Goal: Task Accomplishment & Management: Use online tool/utility

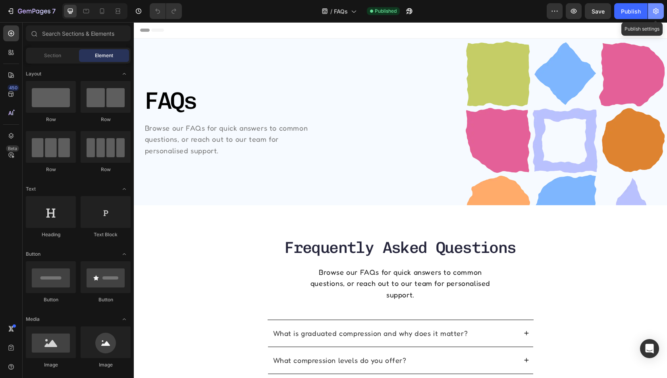
click at [657, 5] on button "button" at bounding box center [656, 11] width 16 height 16
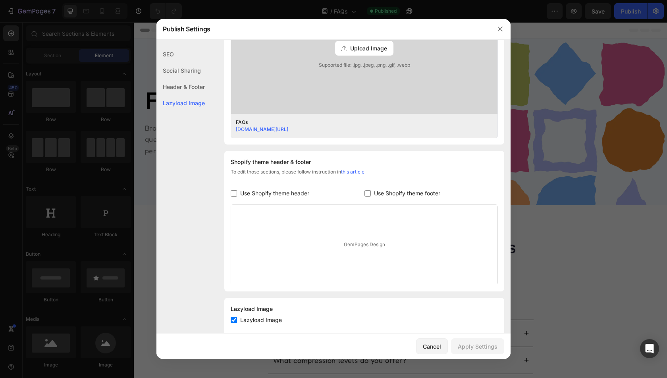
scroll to position [284, 0]
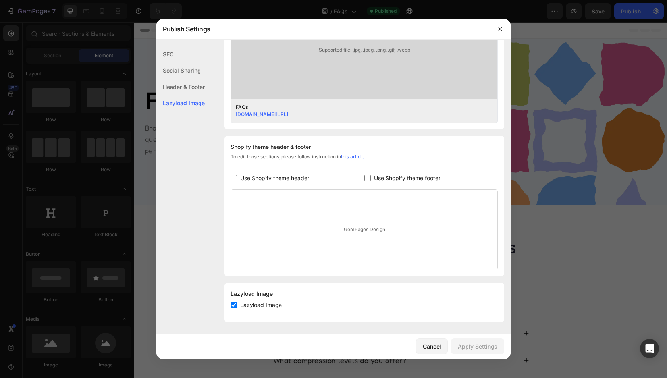
click at [254, 184] on div "Shopify theme header & footer To edit those sections, please follow instruction…" at bounding box center [364, 206] width 280 height 141
click at [254, 182] on span "Use Shopify theme header" at bounding box center [274, 179] width 69 height 10
checkbox input "true"
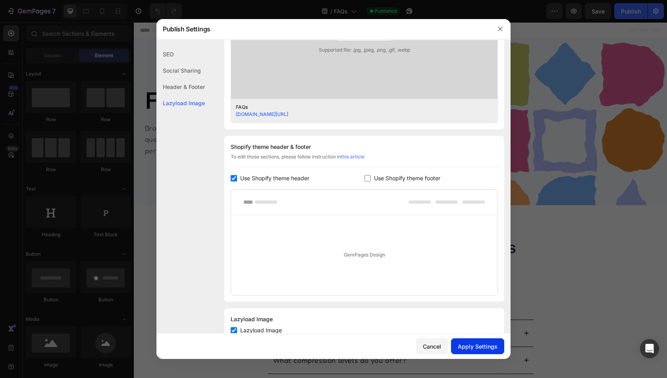
click at [482, 346] on div "Apply Settings" at bounding box center [478, 346] width 40 height 8
click at [597, 9] on div at bounding box center [333, 189] width 667 height 378
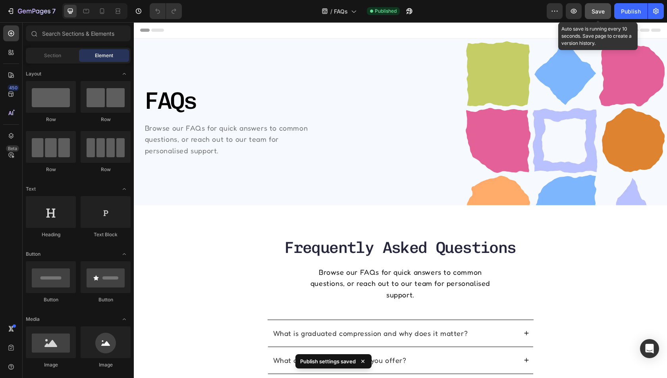
click at [597, 12] on span "Save" at bounding box center [598, 11] width 13 height 7
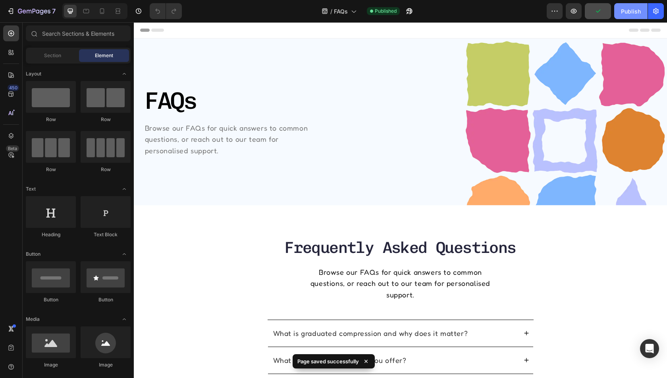
click at [618, 12] on button "Publish" at bounding box center [630, 11] width 33 height 16
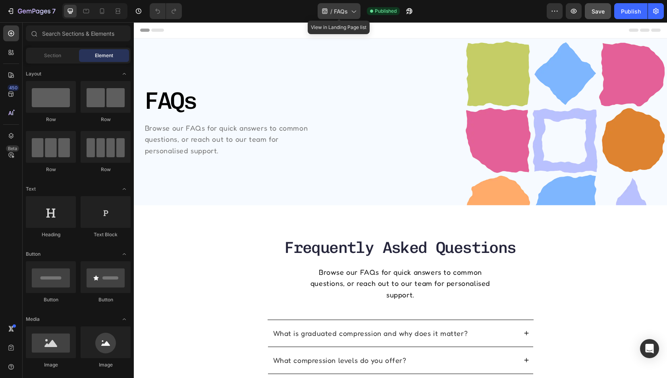
click at [338, 10] on span "FAQs" at bounding box center [341, 11] width 14 height 8
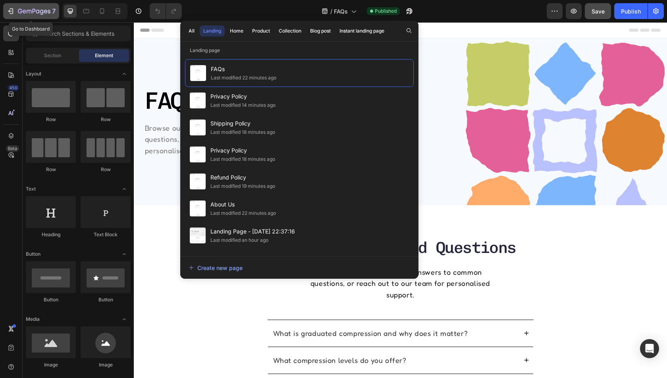
click at [27, 15] on div "7" at bounding box center [37, 11] width 38 height 10
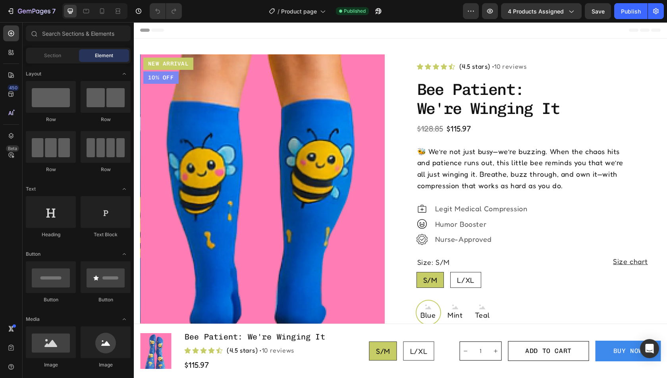
radio input "false"
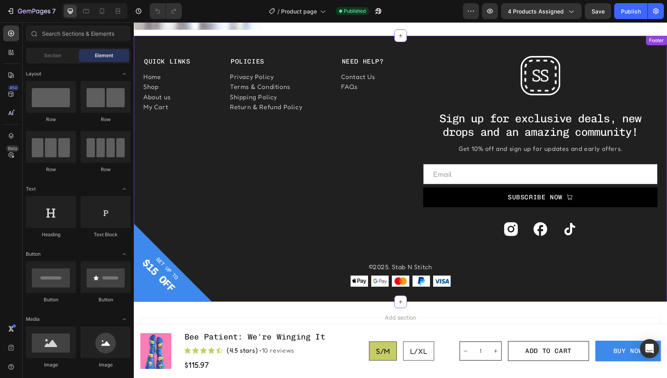
scroll to position [2333, 0]
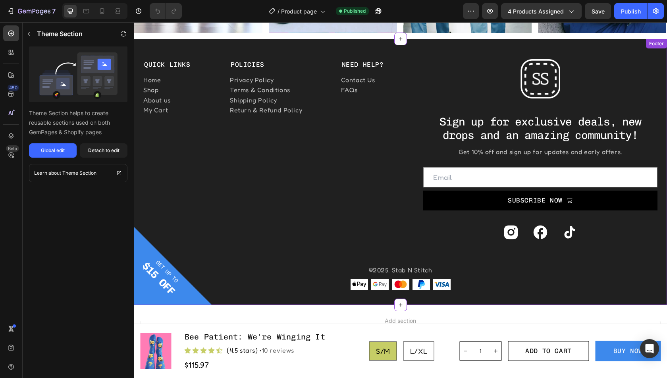
click at [407, 76] on div "Quick Links Heading Home Button Shop Button About us Button My Cart Button Poli…" at bounding box center [400, 151] width 533 height 185
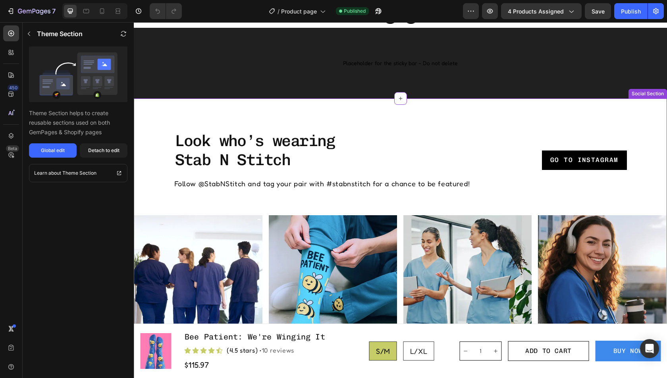
scroll to position [2049, 0]
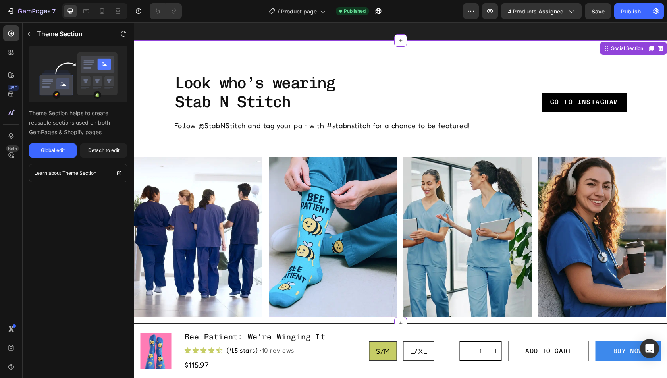
click at [401, 186] on div "Image" at bounding box center [336, 237] width 135 height 160
click at [492, 12] on icon "button" at bounding box center [490, 11] width 8 height 8
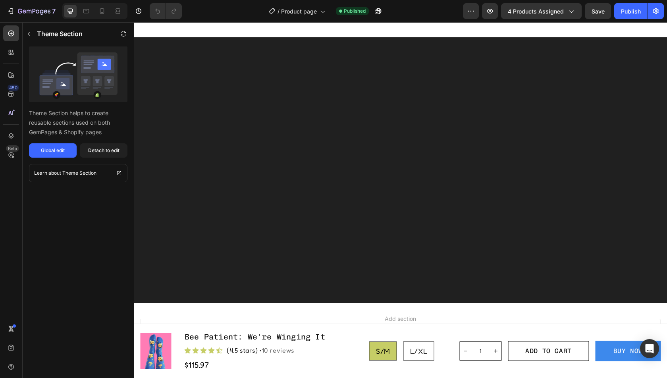
scroll to position [0, 0]
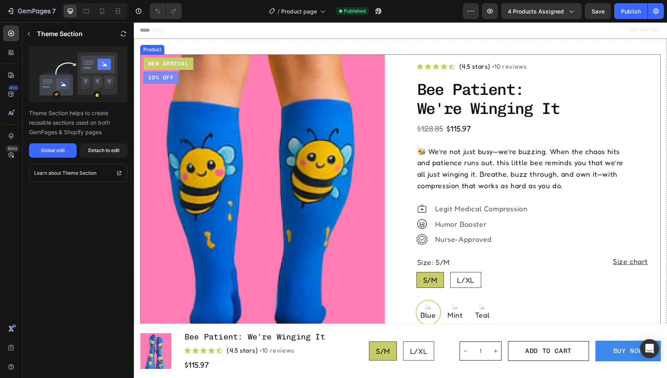
click at [393, 124] on div "Product Images New arrival Text Block 10% Off Text Block Row Row Icon Icon Icon…" at bounding box center [400, 323] width 521 height 539
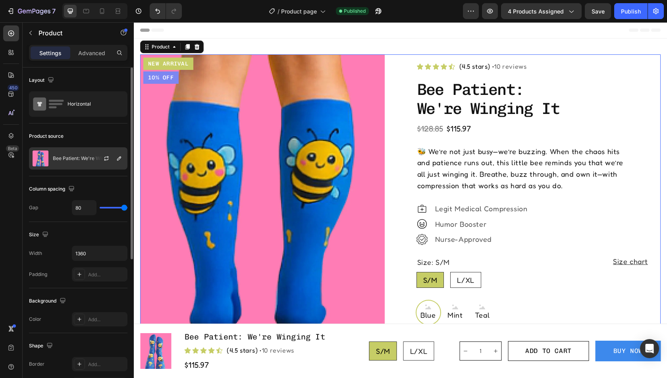
click at [94, 153] on div at bounding box center [109, 158] width 35 height 21
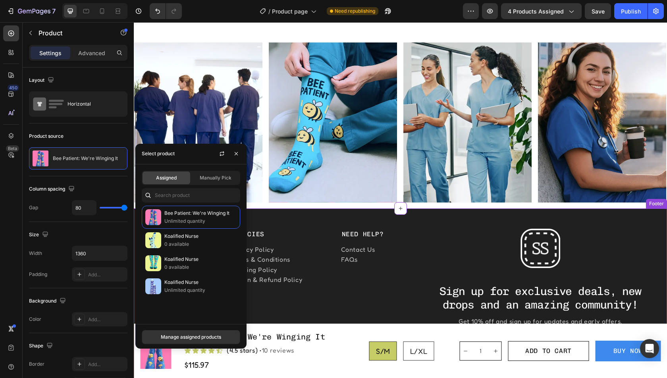
scroll to position [2055, 0]
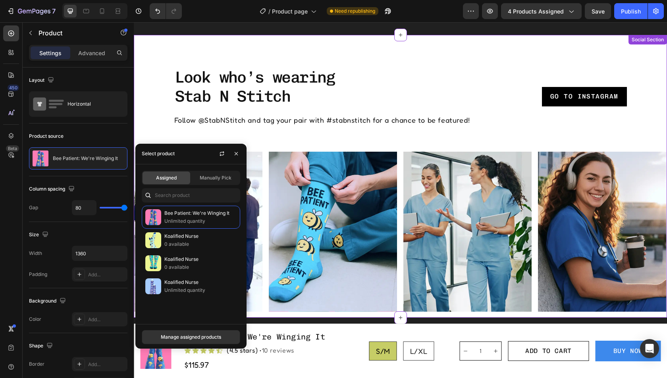
click at [398, 172] on div "Image" at bounding box center [336, 232] width 135 height 160
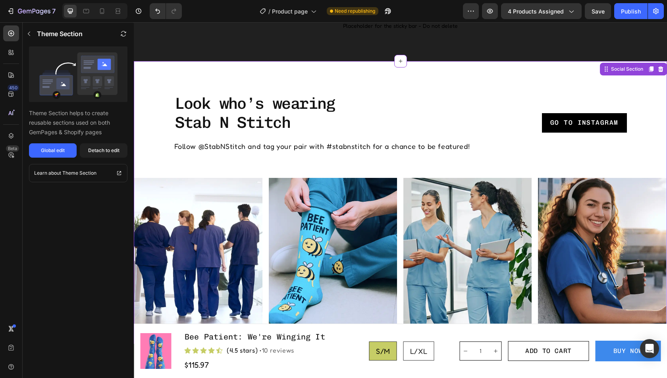
scroll to position [2021, 0]
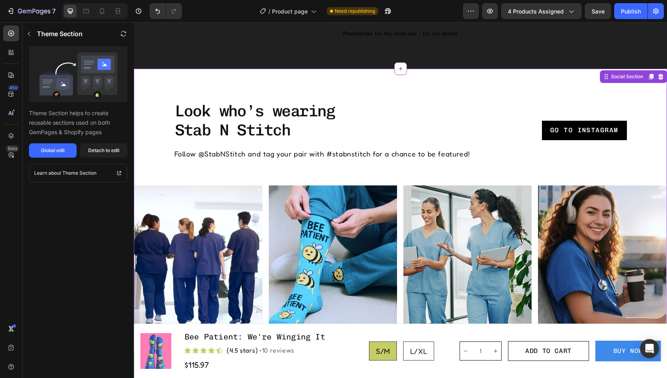
click at [558, 128] on p "Go to Instagram" at bounding box center [584, 130] width 68 height 9
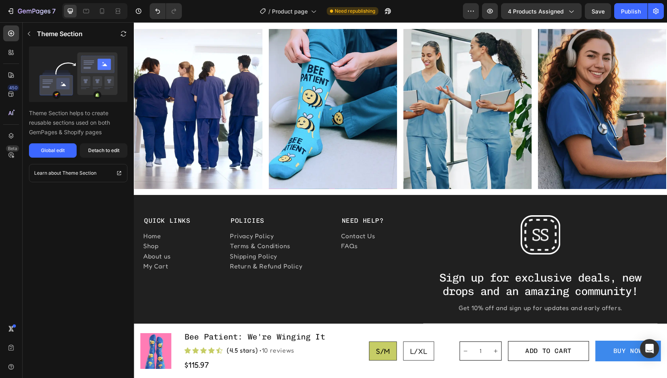
scroll to position [2161, 0]
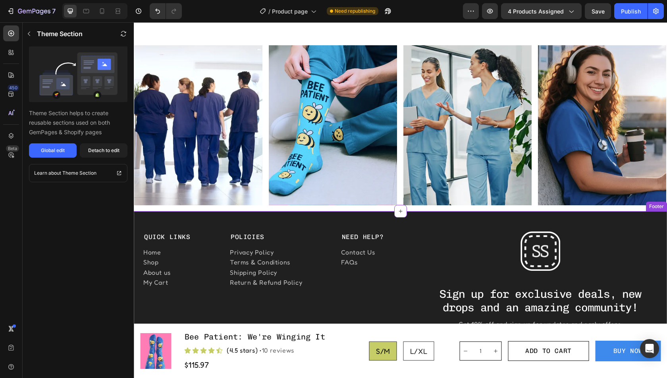
click at [418, 233] on div "Quick Links Heading Home Button Shop Button About us Button My Cart Button Poli…" at bounding box center [400, 324] width 533 height 185
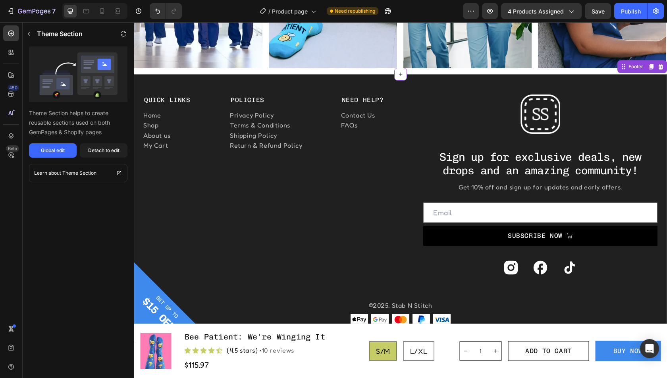
scroll to position [2354, 0]
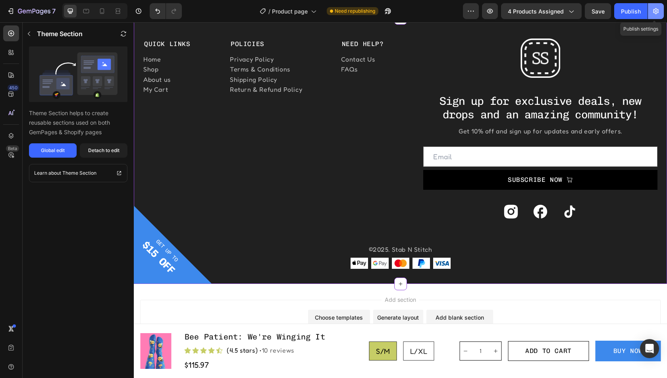
click at [658, 15] on button "button" at bounding box center [656, 11] width 16 height 16
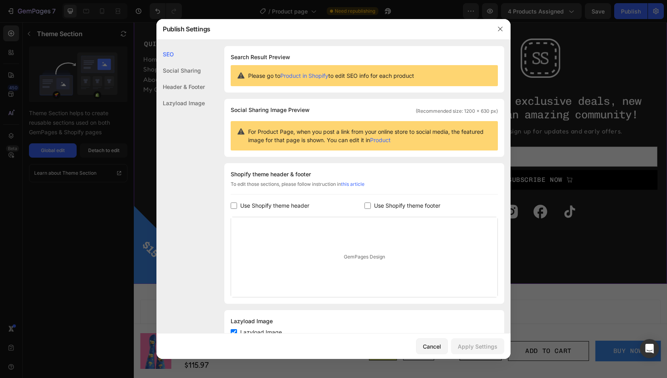
click at [277, 207] on span "Use Shopify theme header" at bounding box center [274, 206] width 69 height 10
checkbox input "true"
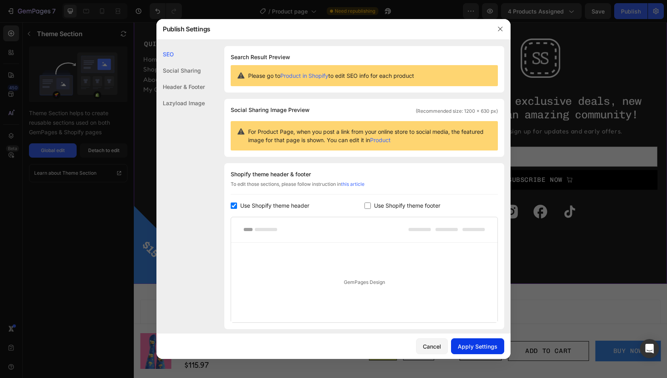
click at [480, 344] on div "Apply Settings" at bounding box center [478, 346] width 40 height 8
click at [550, 242] on div at bounding box center [333, 189] width 667 height 378
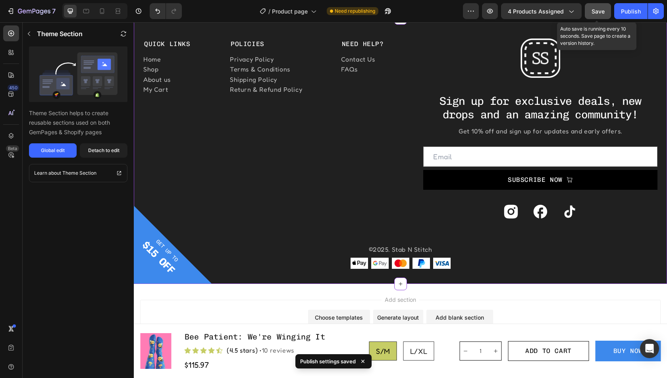
click at [600, 9] on span "Save" at bounding box center [598, 11] width 13 height 7
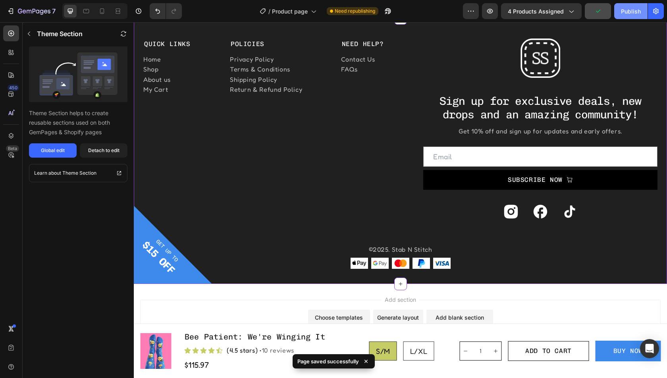
click at [618, 10] on button "Publish" at bounding box center [630, 11] width 33 height 16
click at [603, 11] on span "Save" at bounding box center [598, 11] width 13 height 7
click at [635, 14] on div "Publish" at bounding box center [631, 11] width 20 height 8
